Goal: Information Seeking & Learning: Learn about a topic

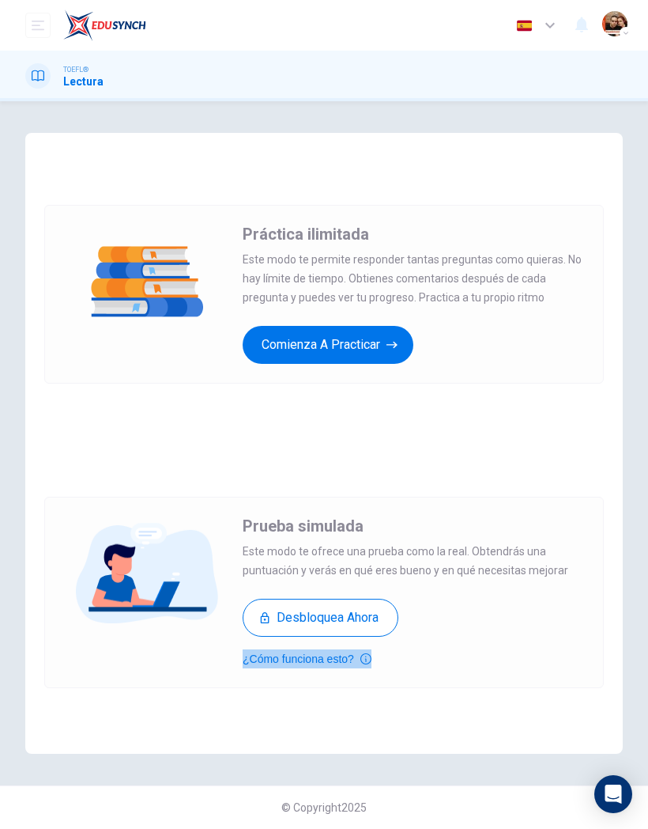
click at [259, 660] on button "¿Cómo funciona esto?" at bounding box center [307, 658] width 129 height 19
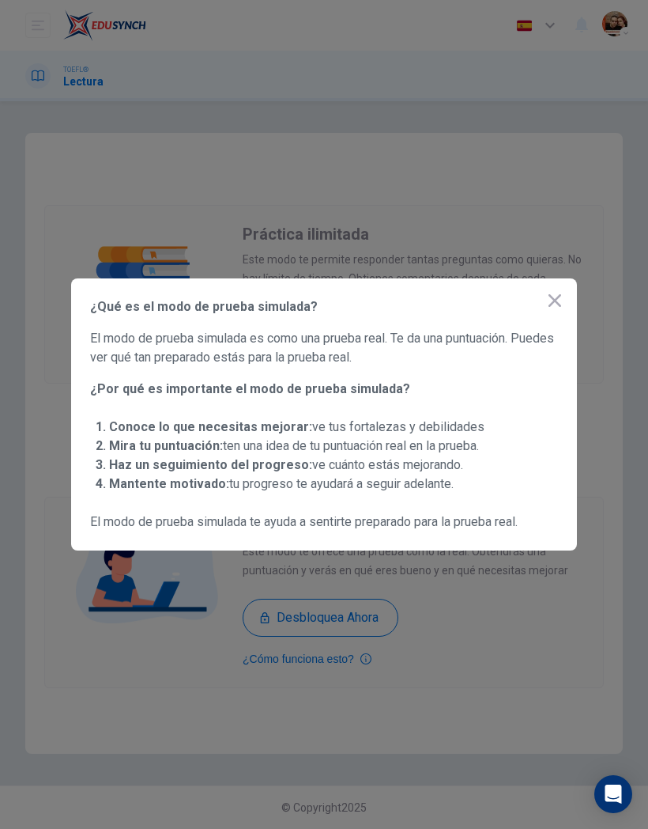
click at [233, 627] on div at bounding box center [324, 414] width 648 height 829
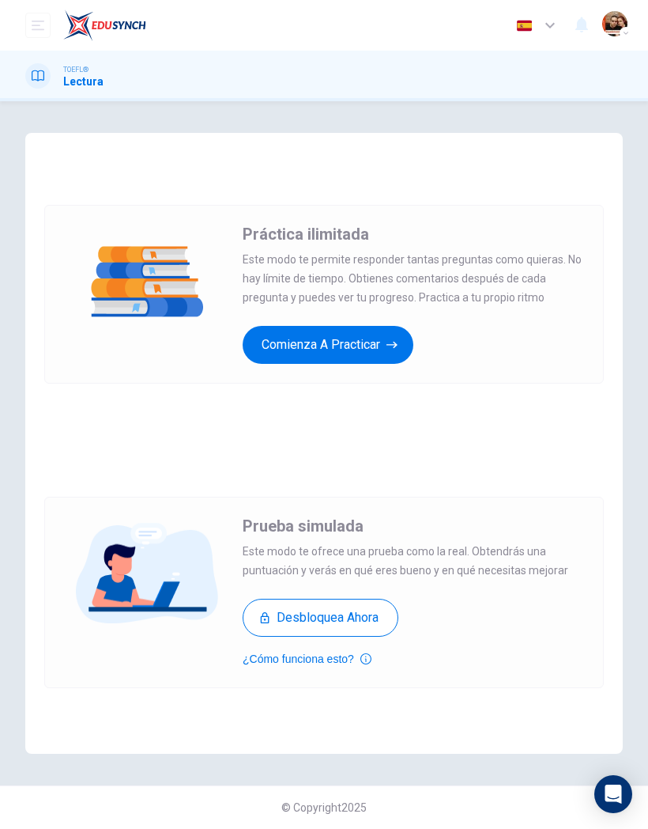
click at [283, 615] on button "Desbloquea ahora" at bounding box center [321, 617] width 156 height 38
click at [379, 356] on button "Comienza a practicar" at bounding box center [328, 345] width 171 height 38
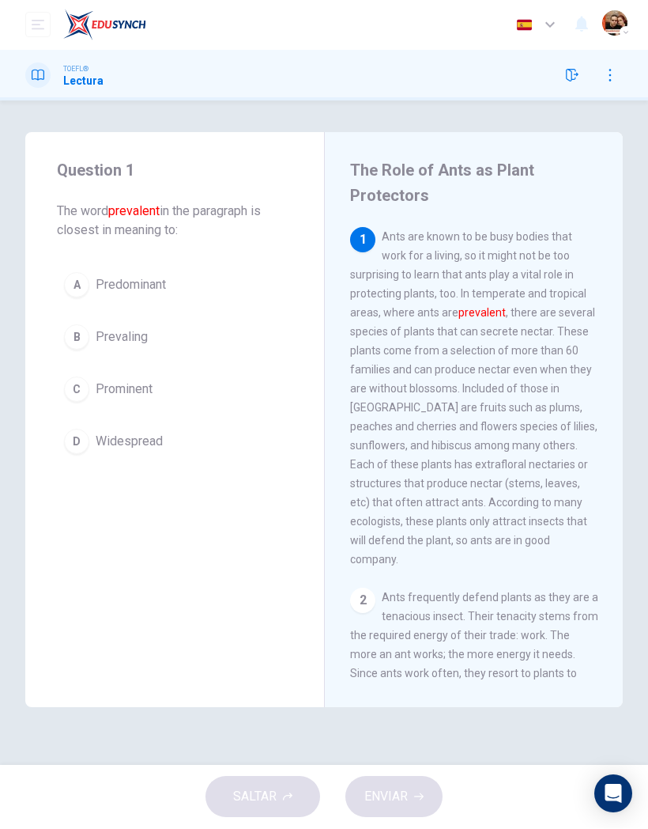
click at [76, 280] on div "A" at bounding box center [76, 285] width 25 height 25
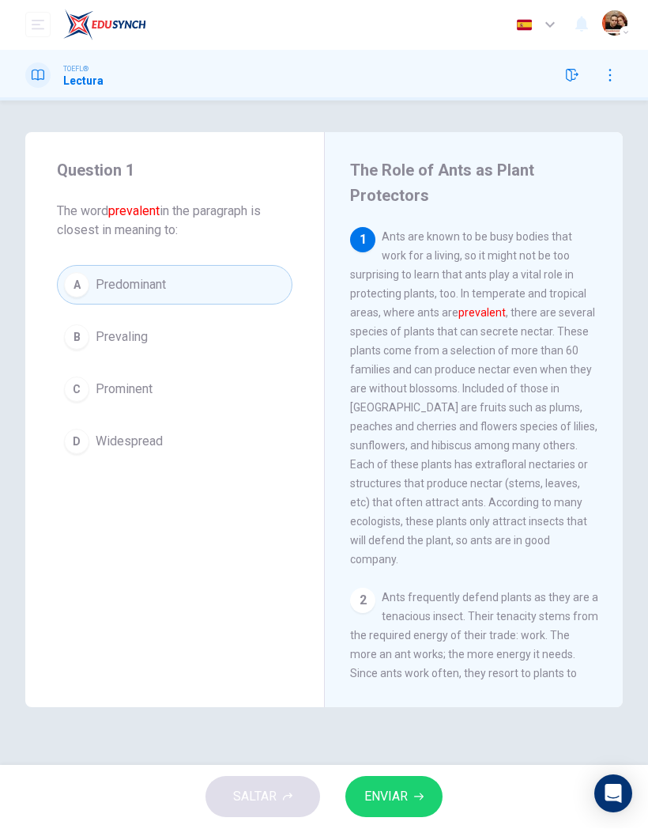
click at [423, 782] on button "ENVIAR" at bounding box center [393, 796] width 97 height 41
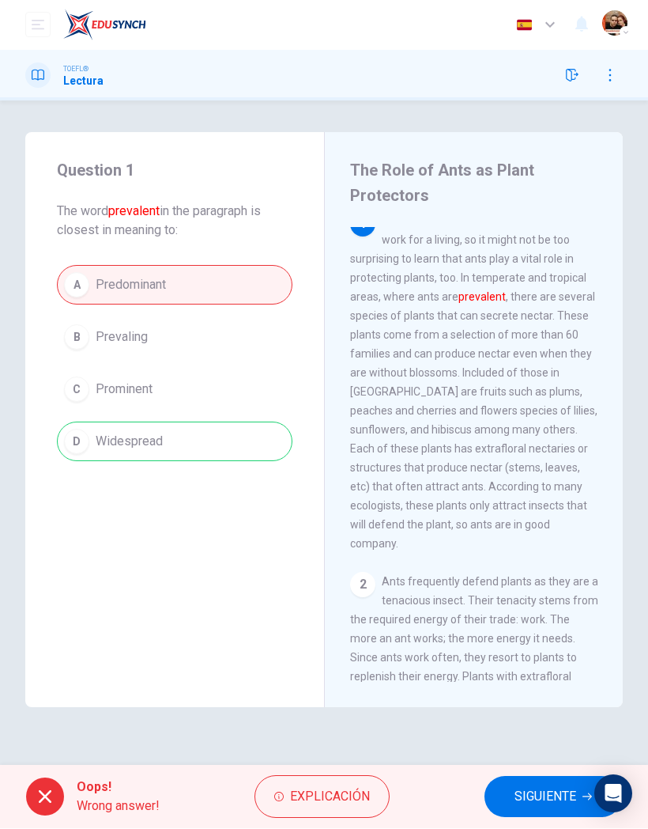
scroll to position [17, 0]
click at [430, 678] on span "Ants frequently defend plants as they are a tenacious insect. Their tenacity st…" at bounding box center [474, 665] width 248 height 183
click at [372, 789] on button "Explicación" at bounding box center [322, 797] width 135 height 43
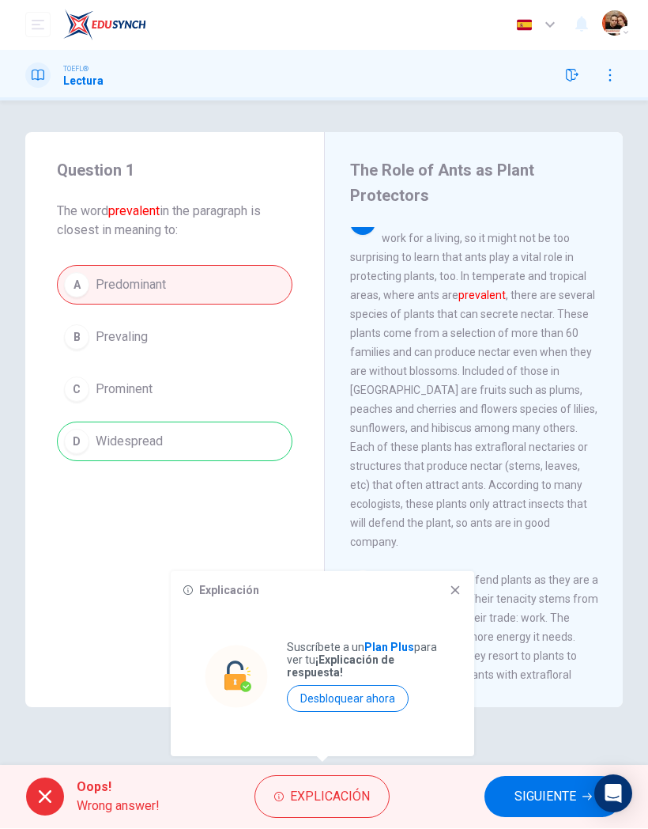
click at [449, 571] on div "2 Ants frequently defend plants as they are a tenacious insect. Their tenacity …" at bounding box center [474, 666] width 248 height 190
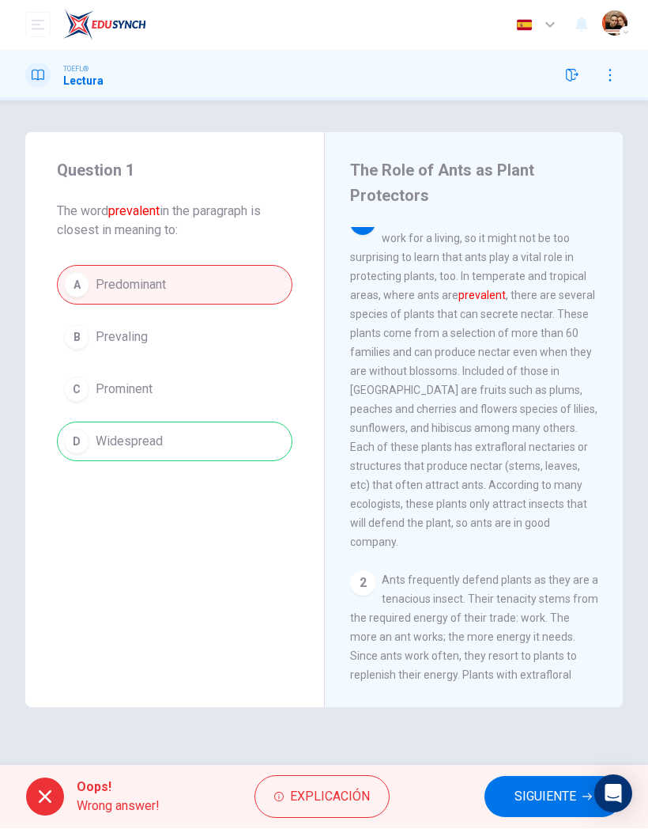
click at [553, 795] on span "SIGUIENTE" at bounding box center [546, 797] width 62 height 22
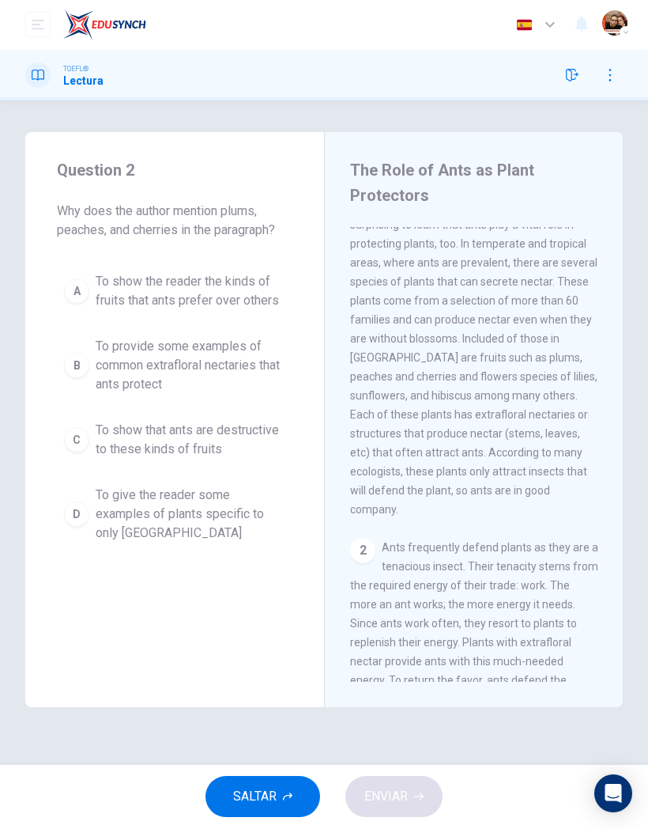
scroll to position [44, 0]
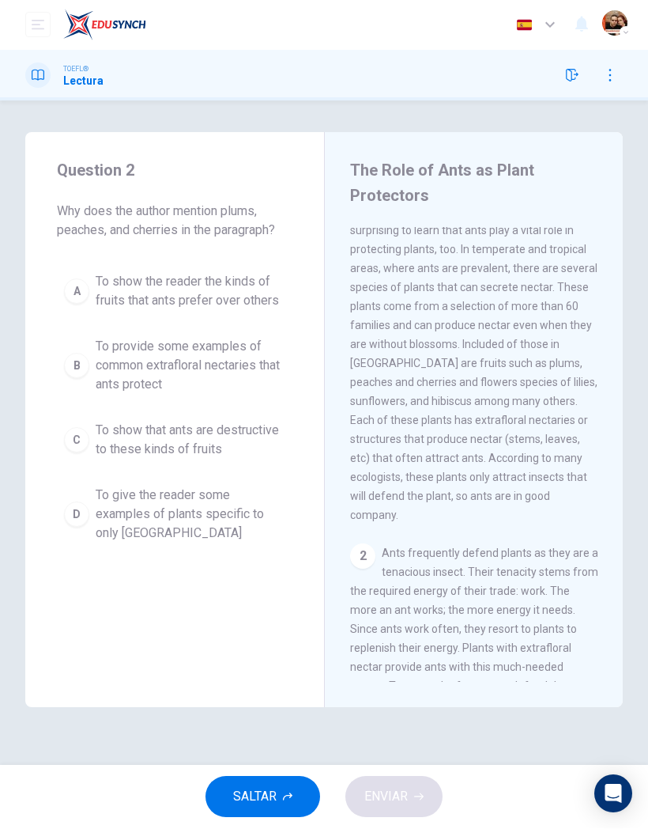
click at [134, 285] on span "To show the reader the kinds of fruits that ants prefer over others" at bounding box center [191, 292] width 190 height 38
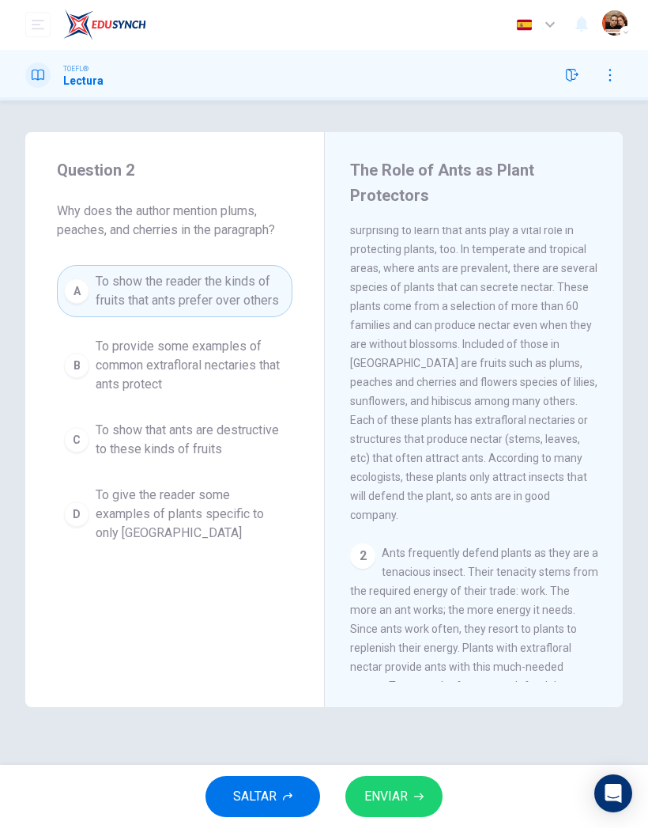
click at [429, 781] on button "ENVIAR" at bounding box center [393, 796] width 97 height 41
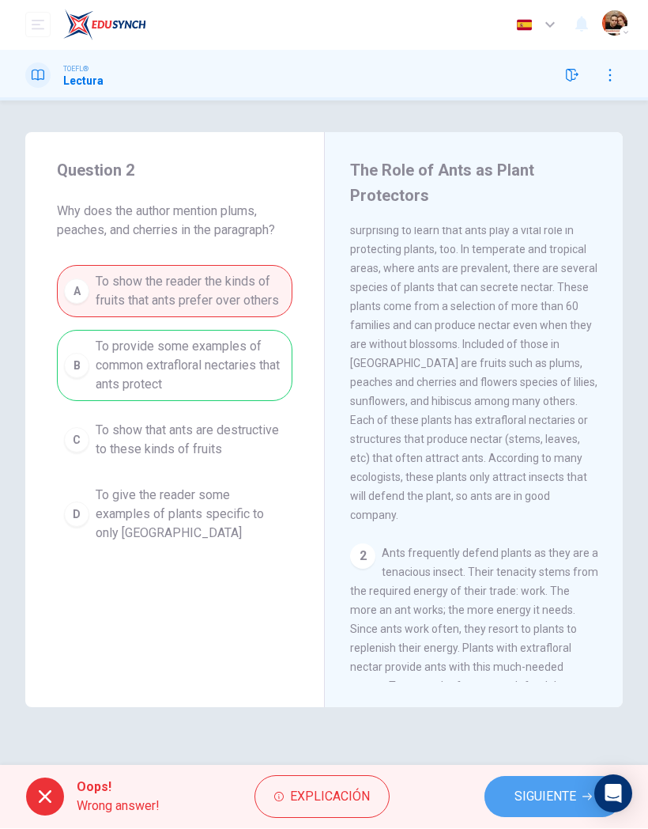
click at [562, 783] on button "SIGUIENTE" at bounding box center [554, 796] width 138 height 41
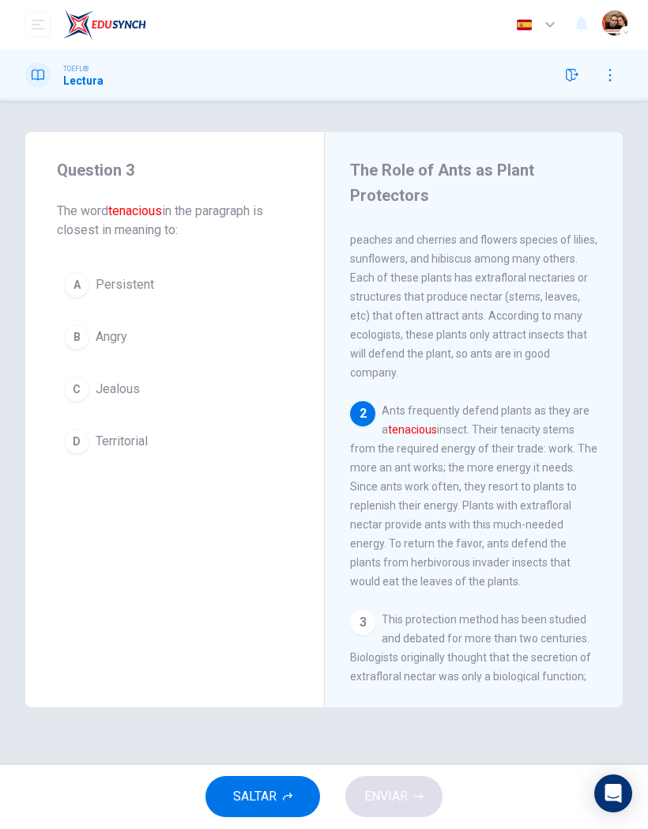
scroll to position [216, 0]
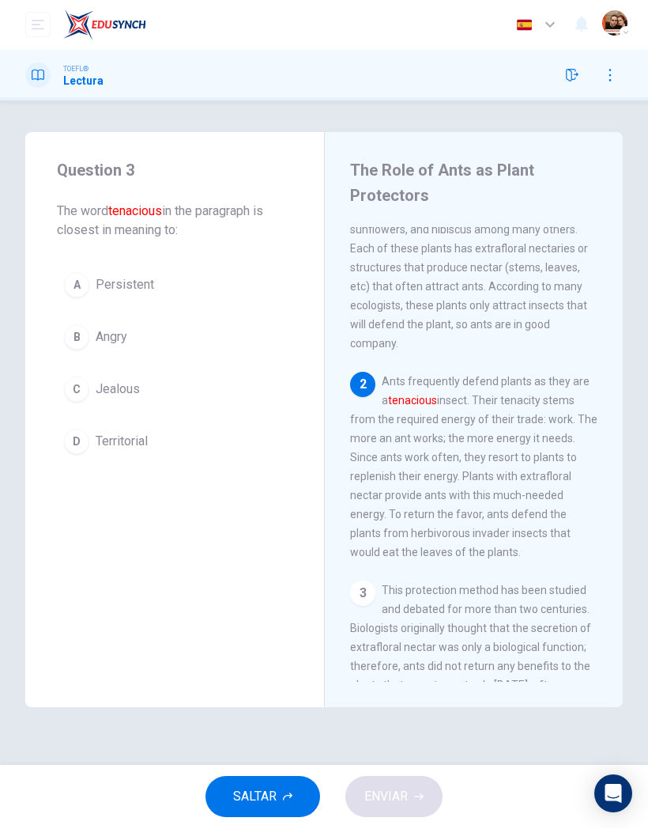
click at [84, 395] on div "C" at bounding box center [76, 389] width 25 height 25
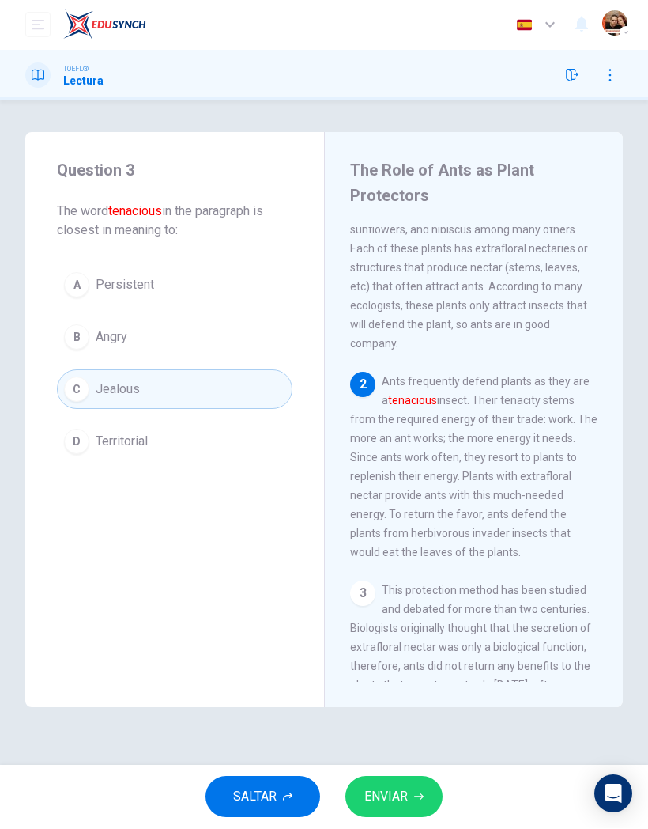
click at [424, 787] on button "ENVIAR" at bounding box center [393, 796] width 97 height 41
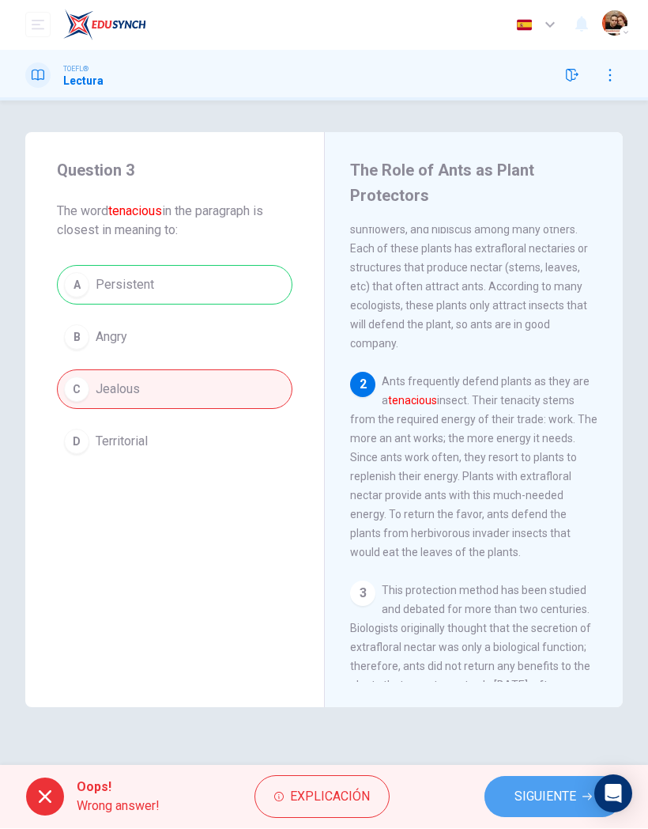
click at [563, 800] on span "SIGUIENTE" at bounding box center [546, 797] width 62 height 22
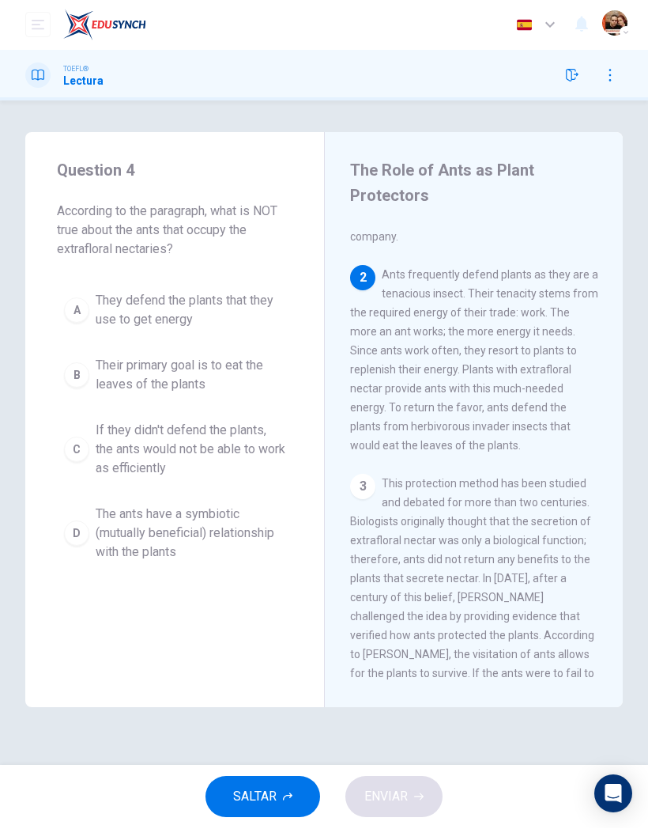
scroll to position [342, 0]
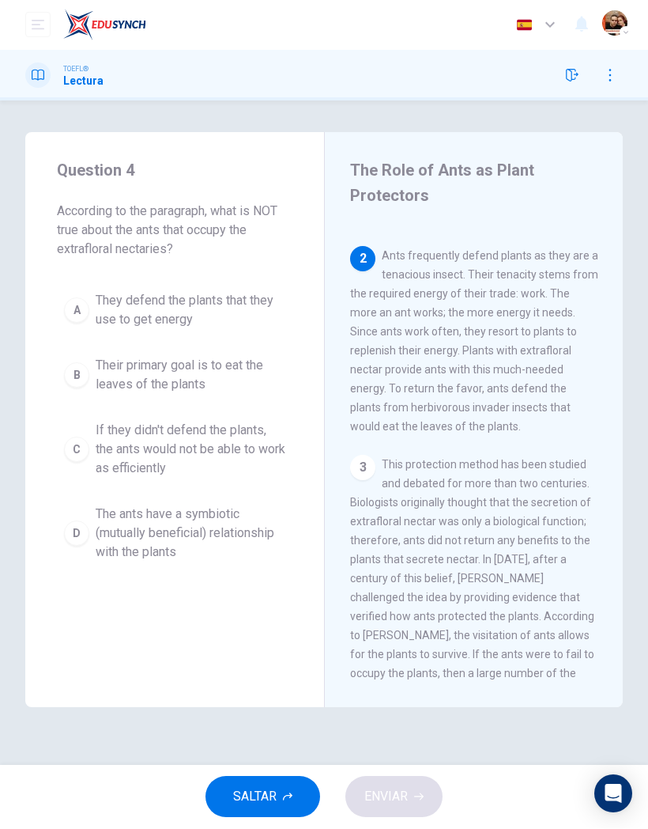
click at [114, 454] on span "If they didn't defend the plants, the ants would not be able to work as efficie…" at bounding box center [191, 449] width 190 height 57
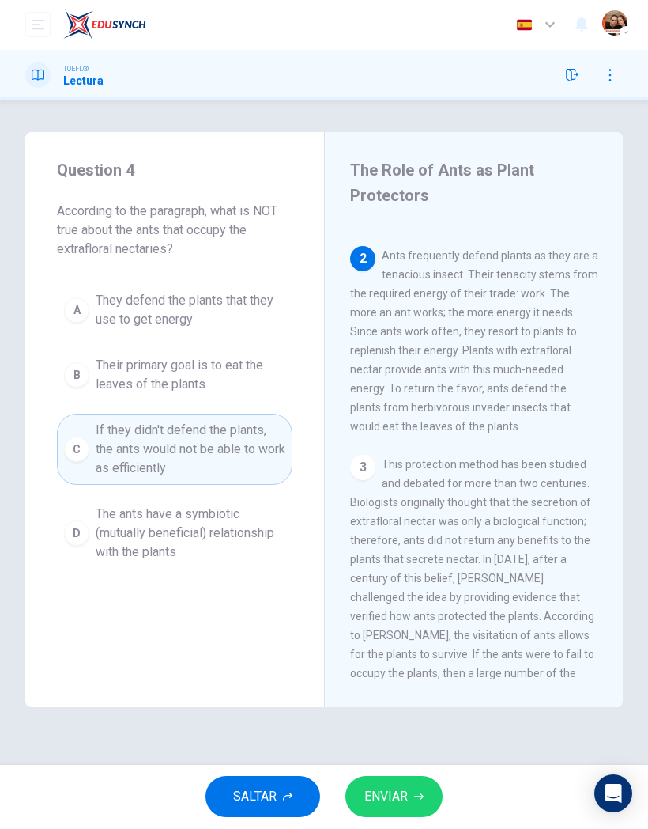
click at [426, 782] on button "ENVIAR" at bounding box center [393, 796] width 97 height 41
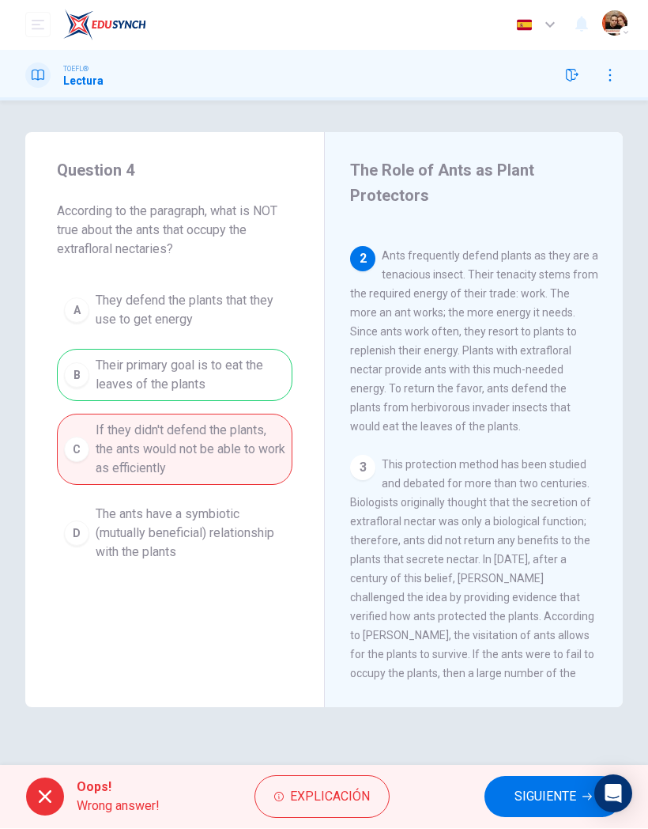
click at [546, 777] on button "SIGUIENTE" at bounding box center [554, 796] width 138 height 41
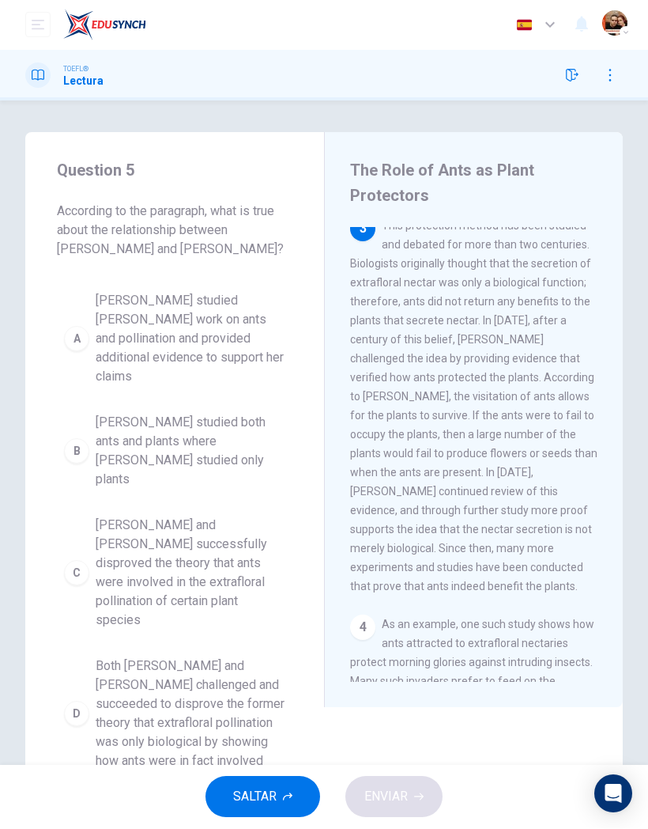
scroll to position [614, 0]
